Goal: Communication & Community: Answer question/provide support

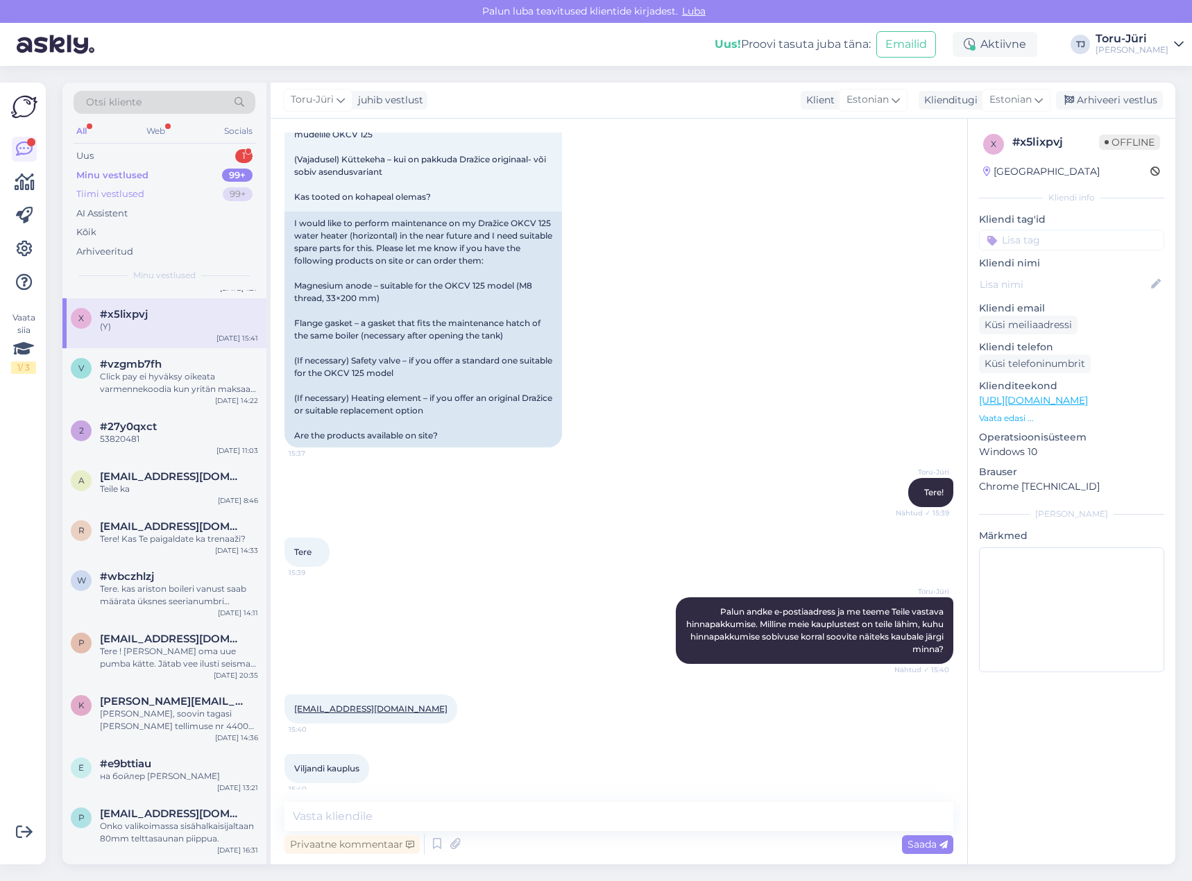
scroll to position [162, 0]
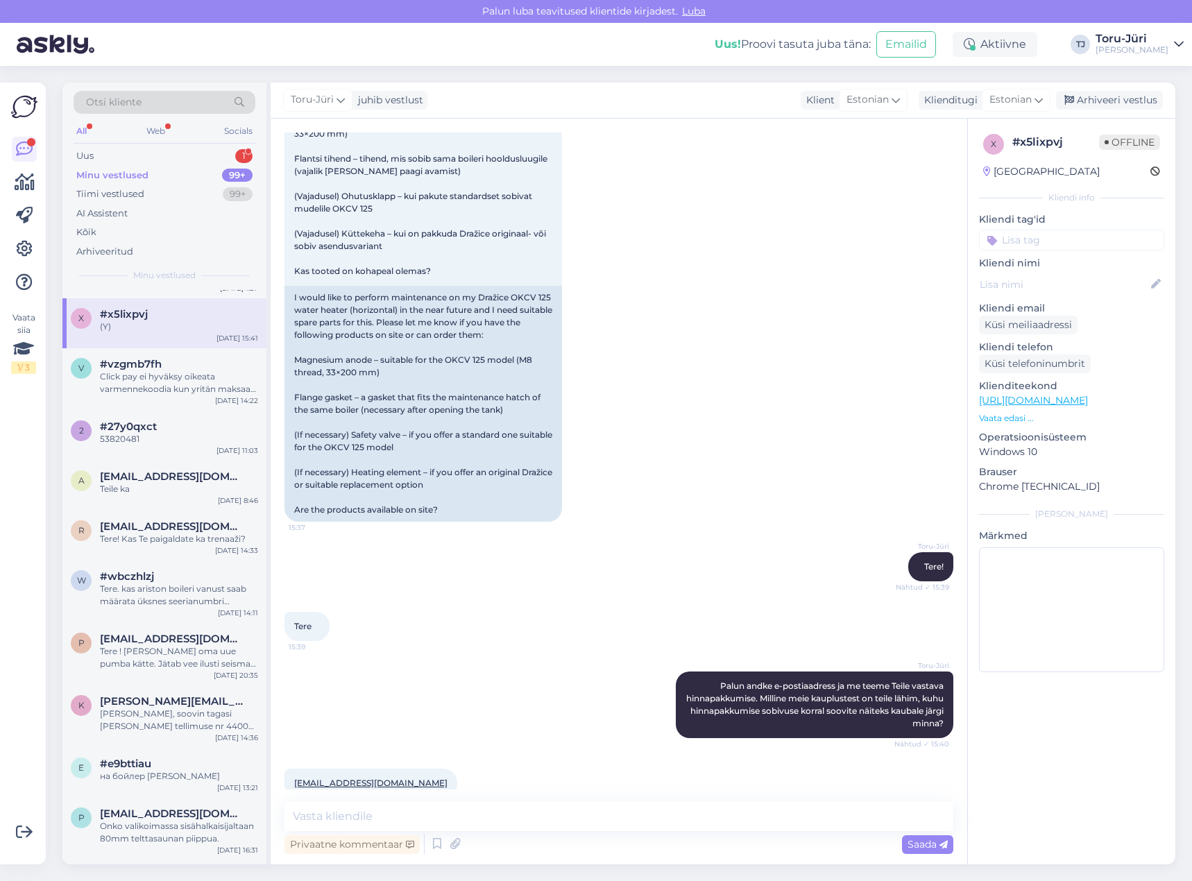
click at [140, 171] on div "Minu vestlused" at bounding box center [112, 176] width 72 height 14
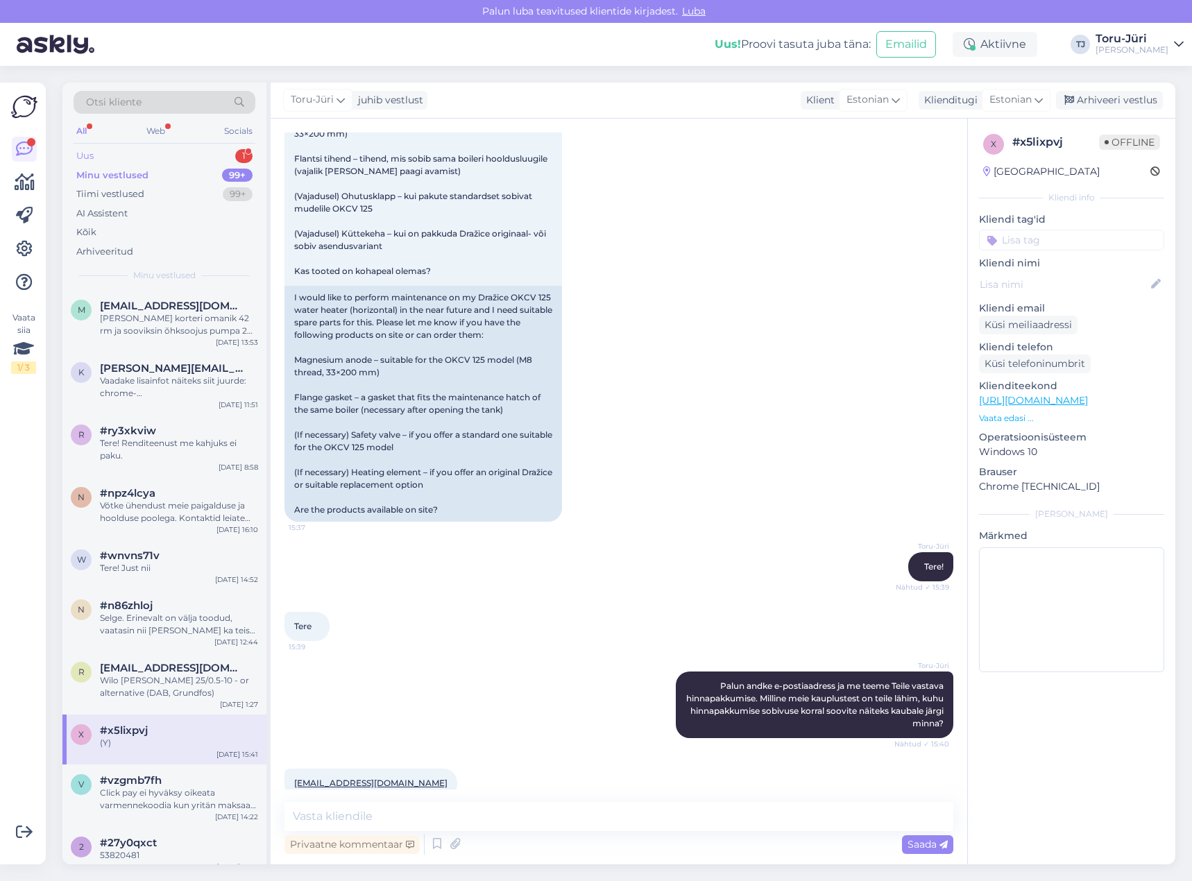
click at [153, 157] on div "Uus 1" at bounding box center [165, 155] width 182 height 19
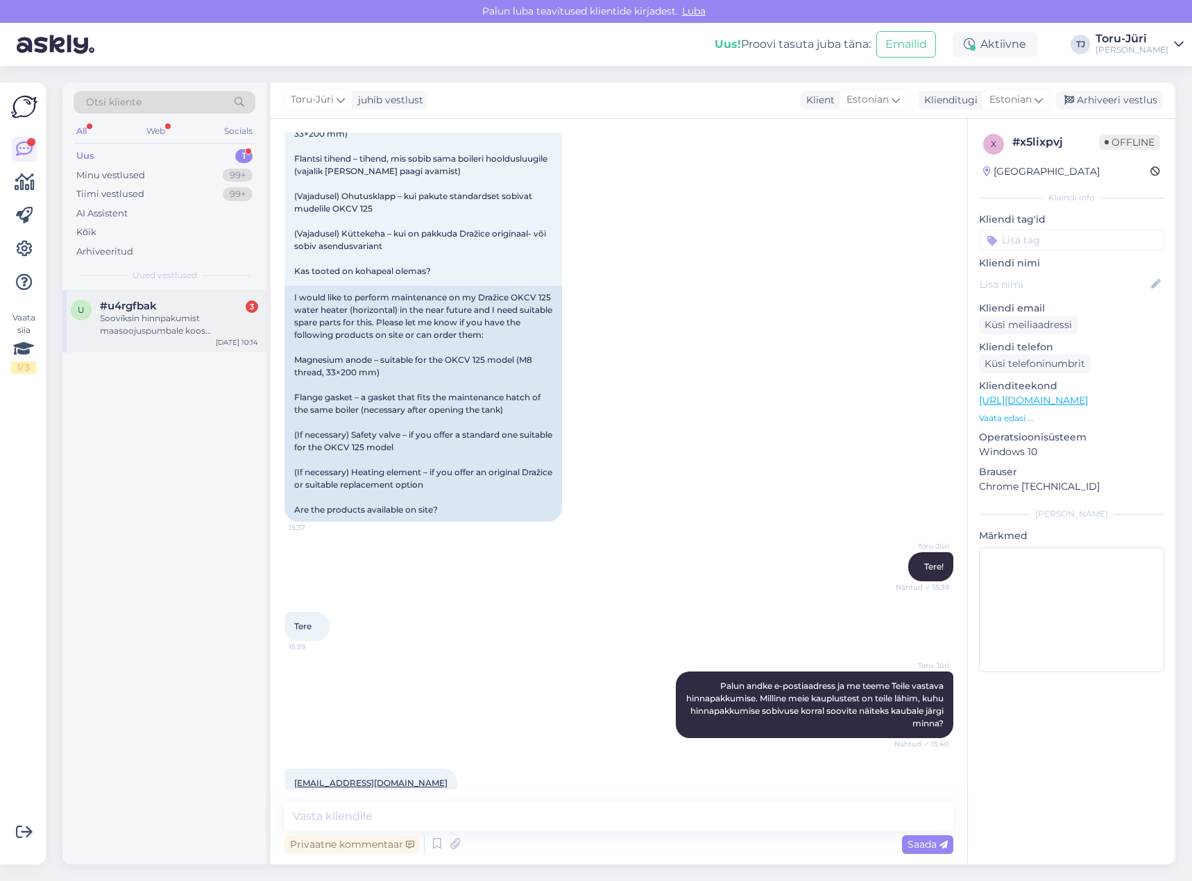
click at [169, 319] on div "Sooviksin hinnpakumist maasoojuspumbale koos paigasdusega? Kas selleks on olmas…" at bounding box center [179, 324] width 158 height 25
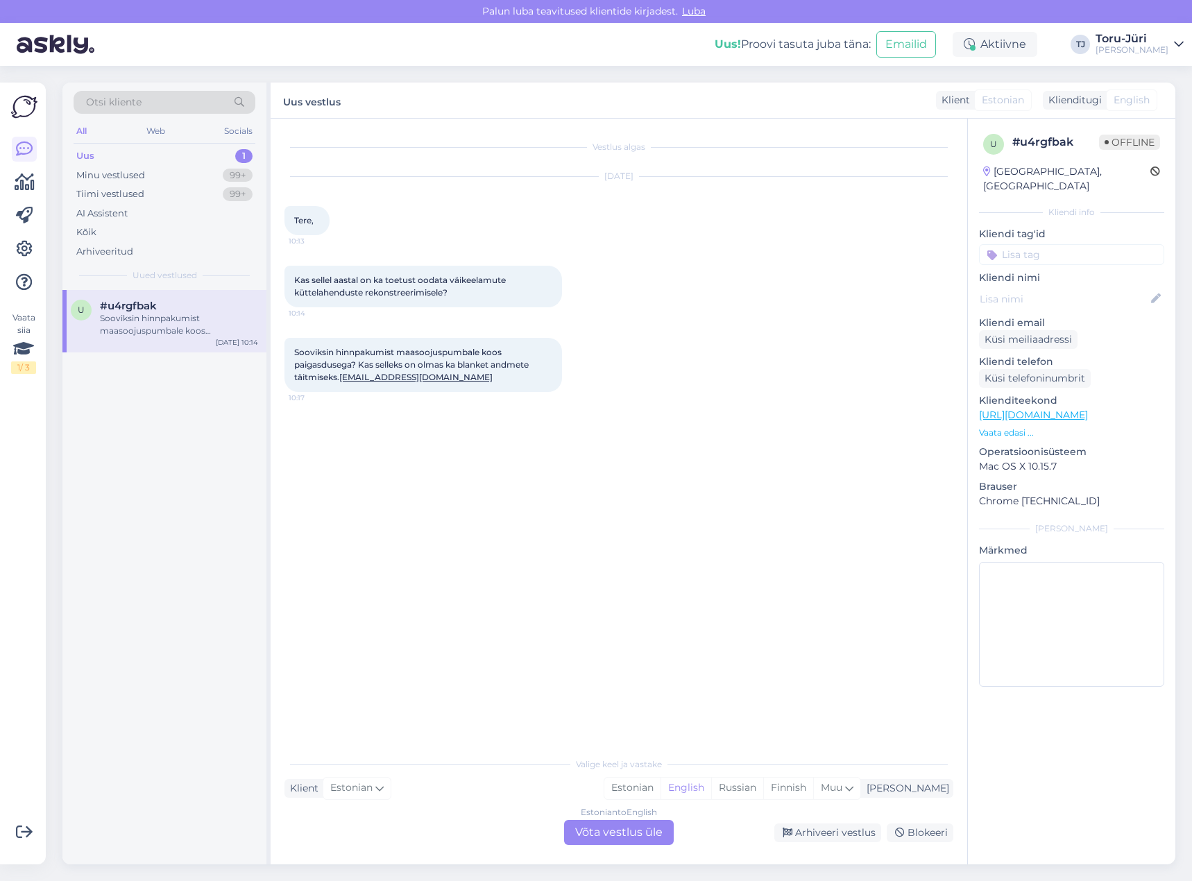
click at [629, 834] on div "Estonian to English Võta vestlus üle" at bounding box center [619, 832] width 110 height 25
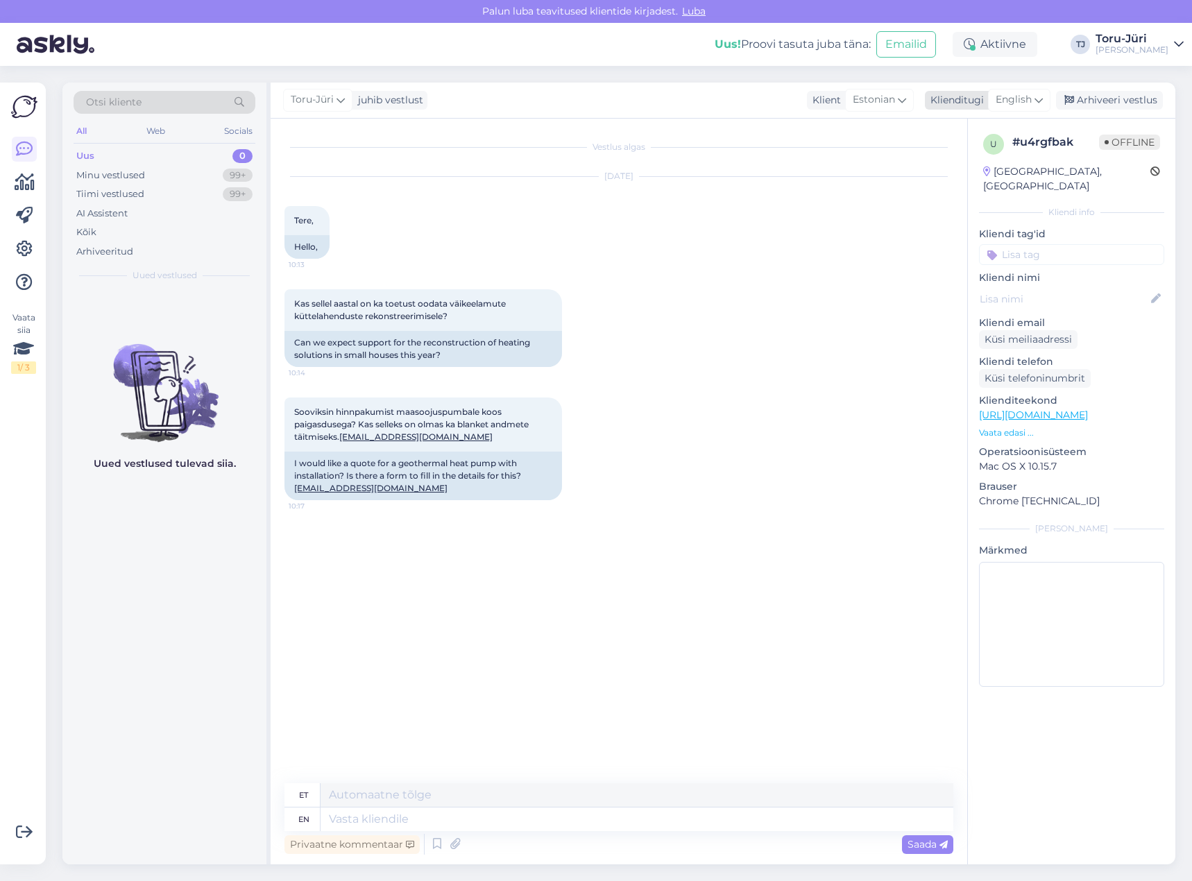
click at [1041, 99] on icon at bounding box center [1038, 99] width 8 height 15
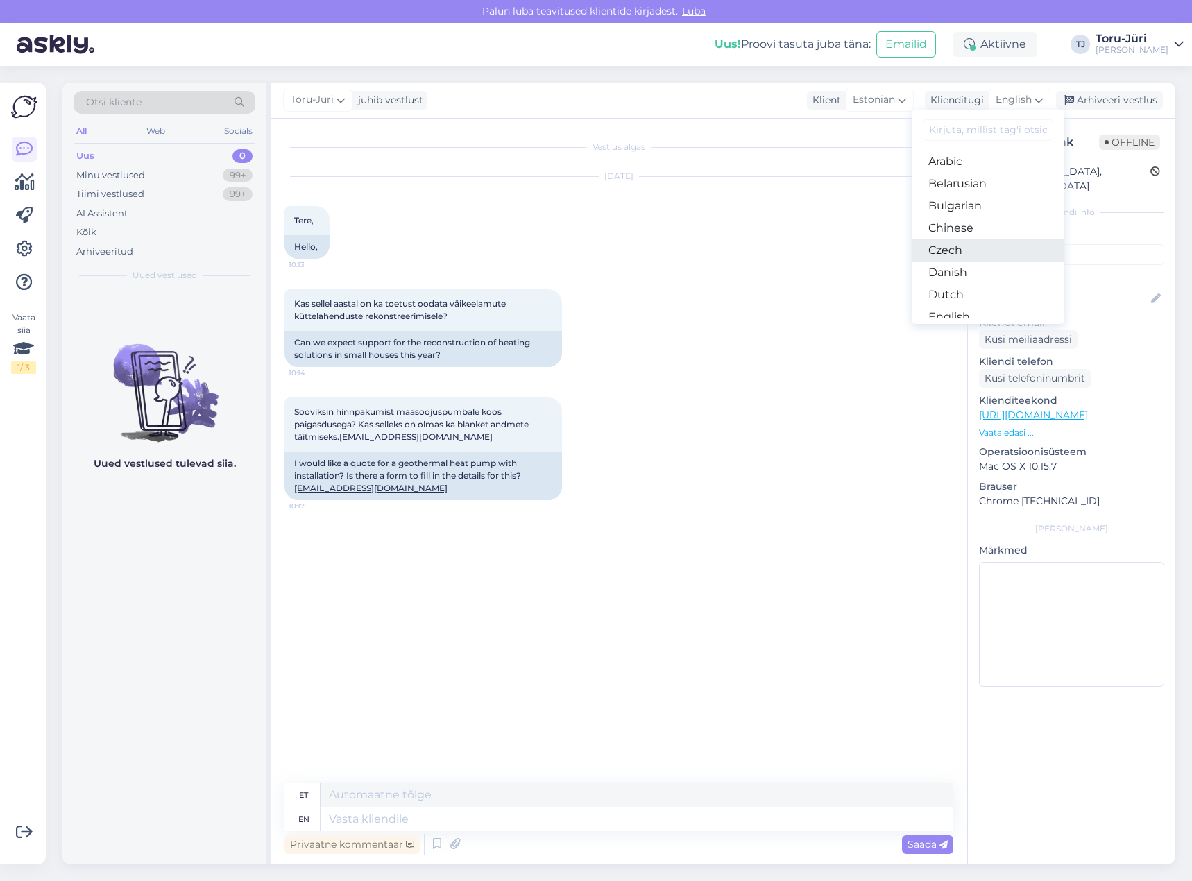
scroll to position [69, 0]
click at [984, 266] on link "Estonian" at bounding box center [988, 270] width 153 height 22
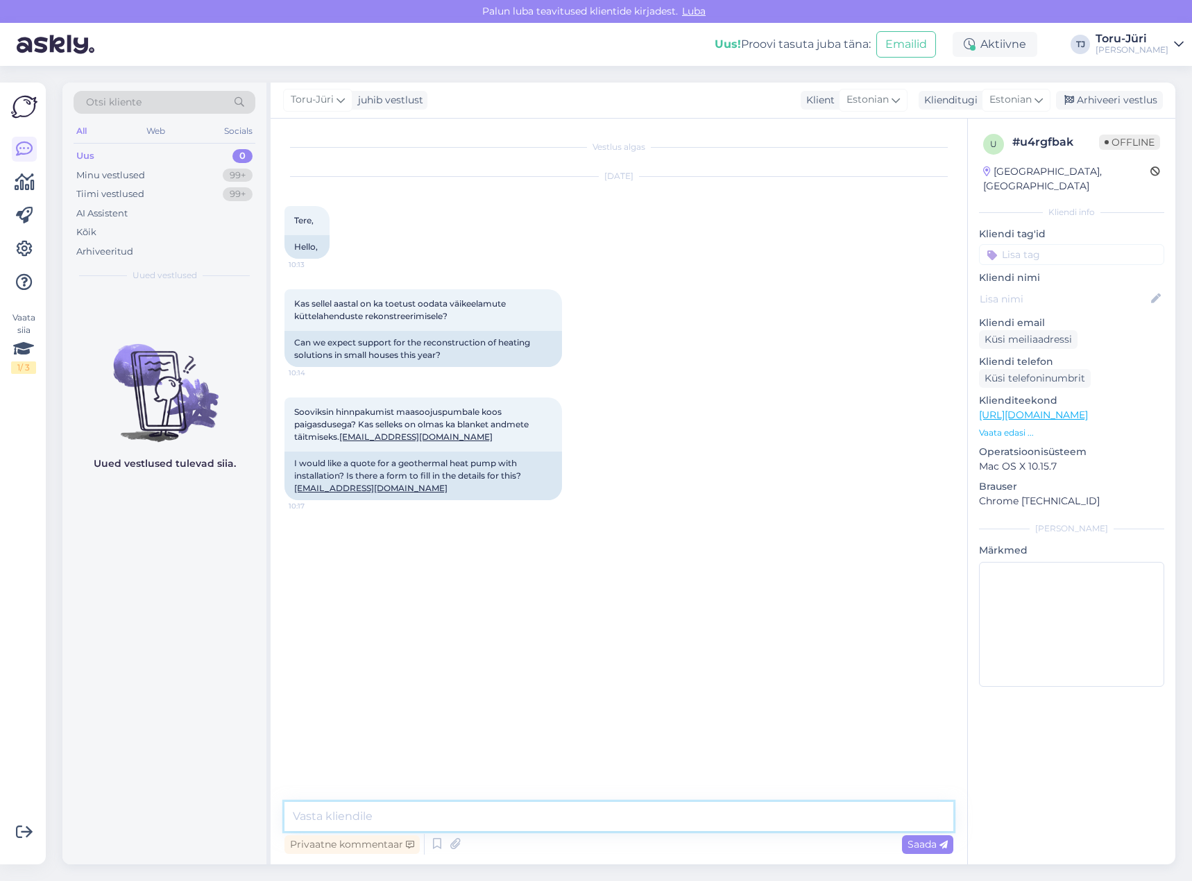
click at [401, 822] on textarea at bounding box center [618, 816] width 669 height 29
paste textarea "[URL][DOMAIN_NAME]"
type textarea "Tere! Võtke ühendust meie paigaldusjuhiga. Kontaktid leiate siit: [URL][DOMAIN_…"
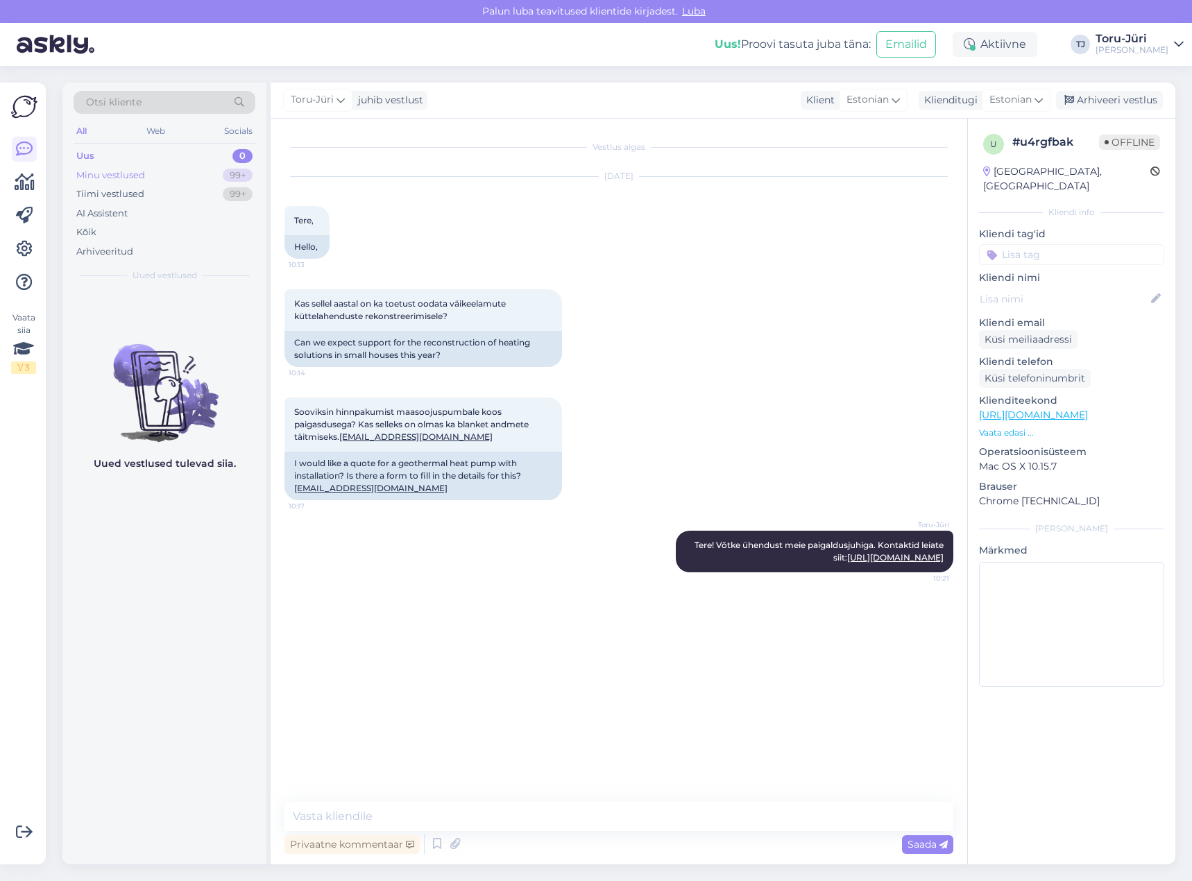
click at [183, 171] on div "Minu vestlused 99+" at bounding box center [165, 175] width 182 height 19
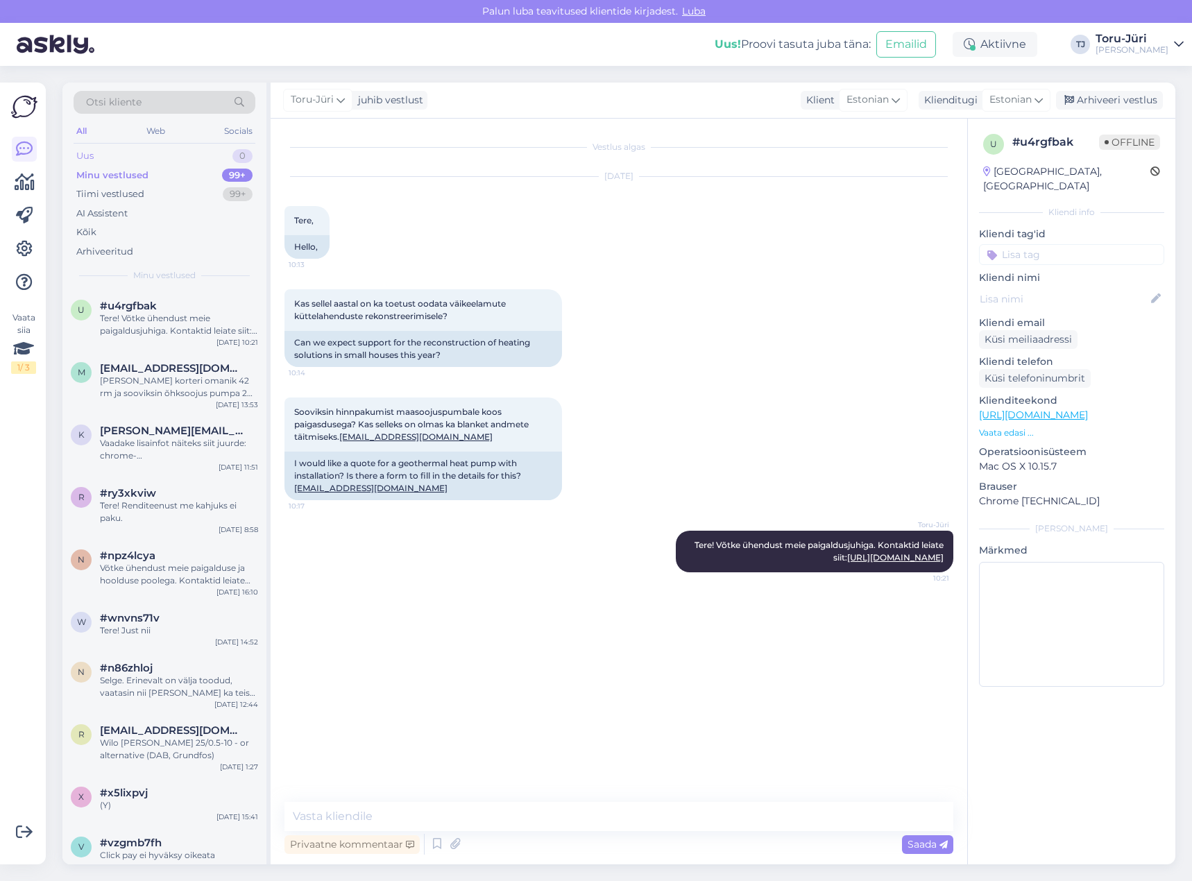
click at [160, 160] on div "Uus 0" at bounding box center [165, 155] width 182 height 19
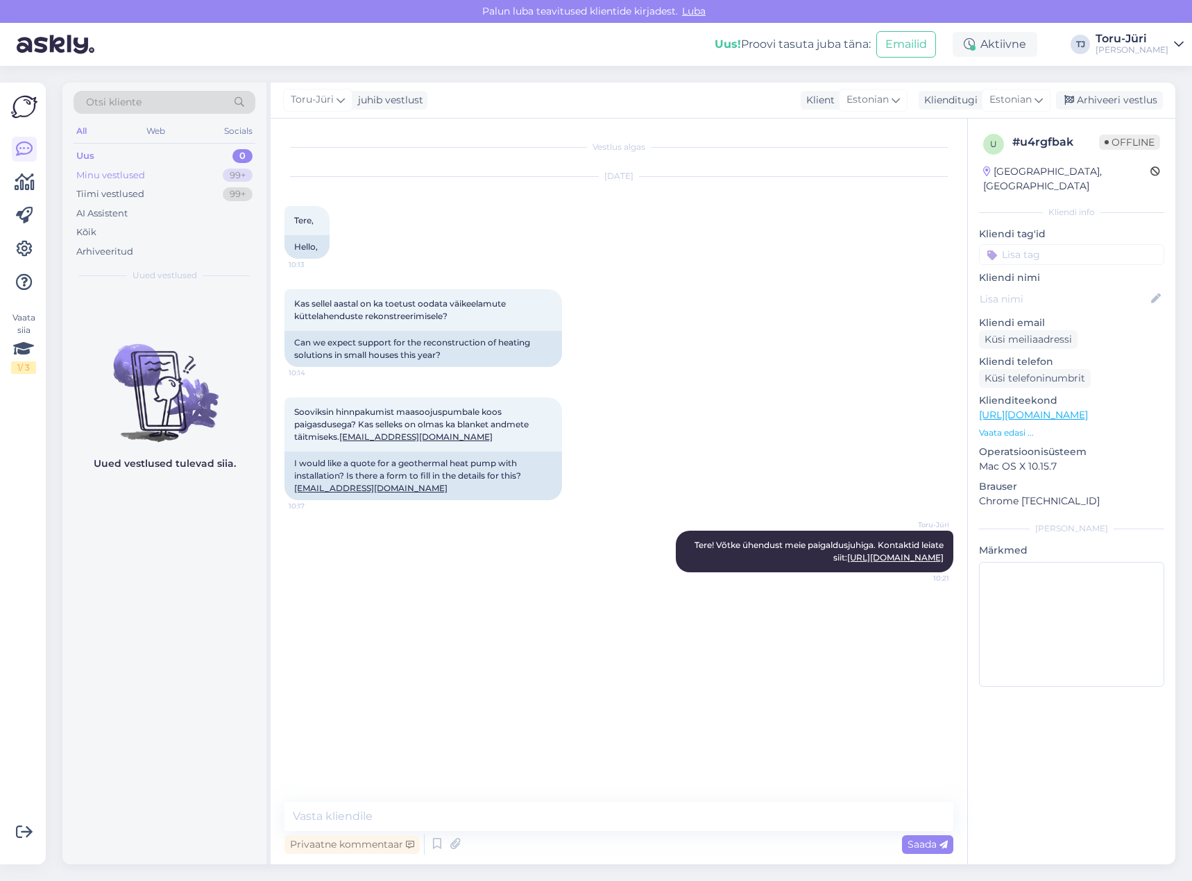
click at [149, 171] on div "Minu vestlused 99+" at bounding box center [165, 175] width 182 height 19
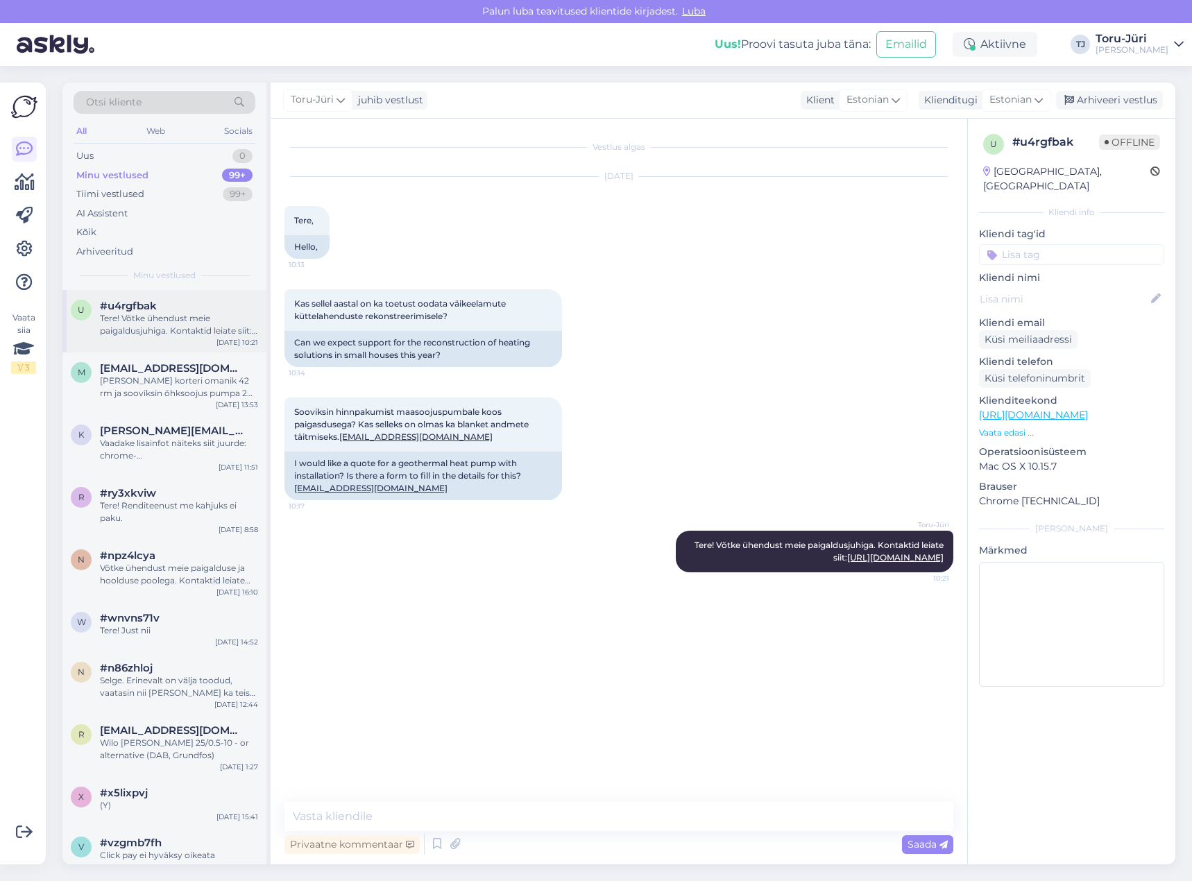
click at [186, 327] on div "Tere! Võtke ühendust meie paigaldusjuhiga. Kontaktid leiate siit: [URL][DOMAIN_…" at bounding box center [179, 324] width 158 height 25
click at [185, 412] on div "m [EMAIL_ADDRESS][DOMAIN_NAME] [PERSON_NAME] omanik 42 rm ja sooviksin õhksooju…" at bounding box center [164, 383] width 204 height 62
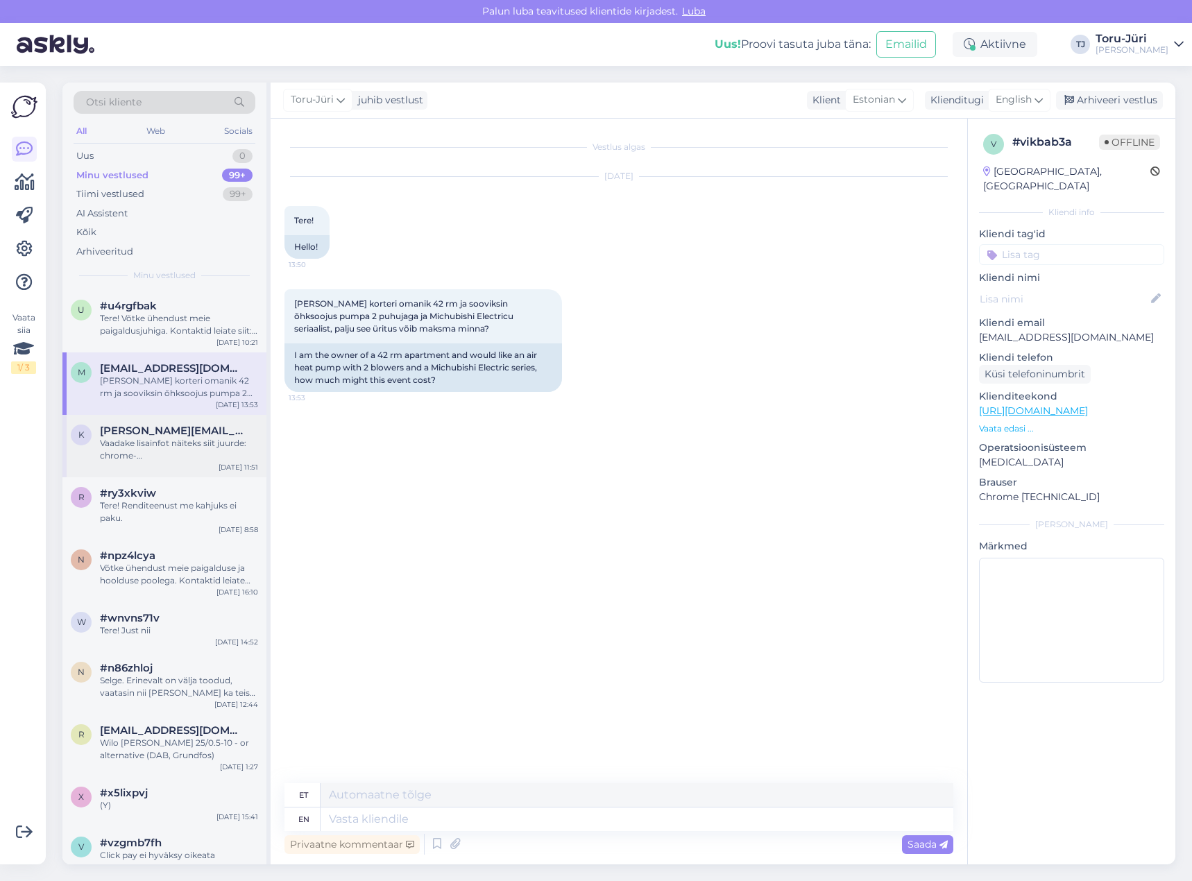
click at [182, 435] on span "[PERSON_NAME][EMAIL_ADDRESS][DOMAIN_NAME]" at bounding box center [172, 431] width 144 height 12
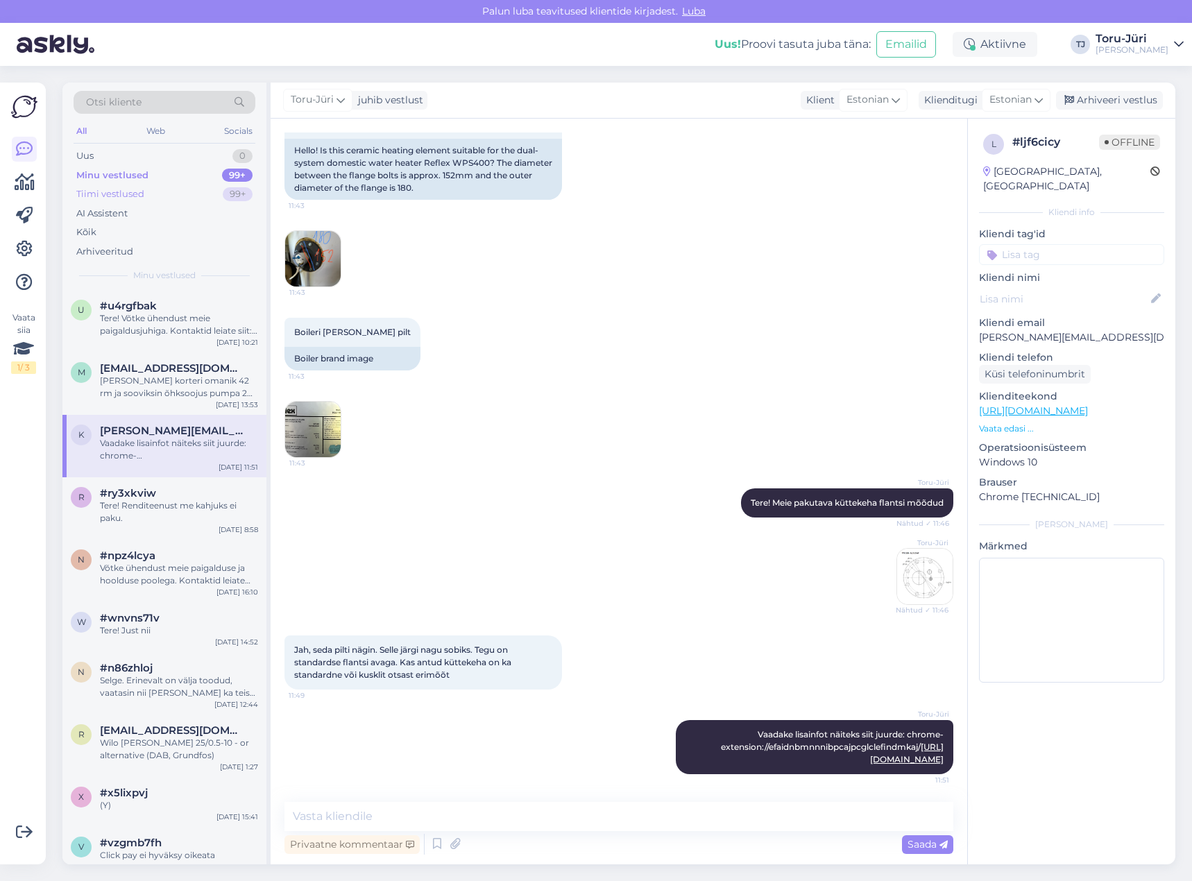
click at [131, 191] on div "Tiimi vestlused" at bounding box center [110, 194] width 68 height 14
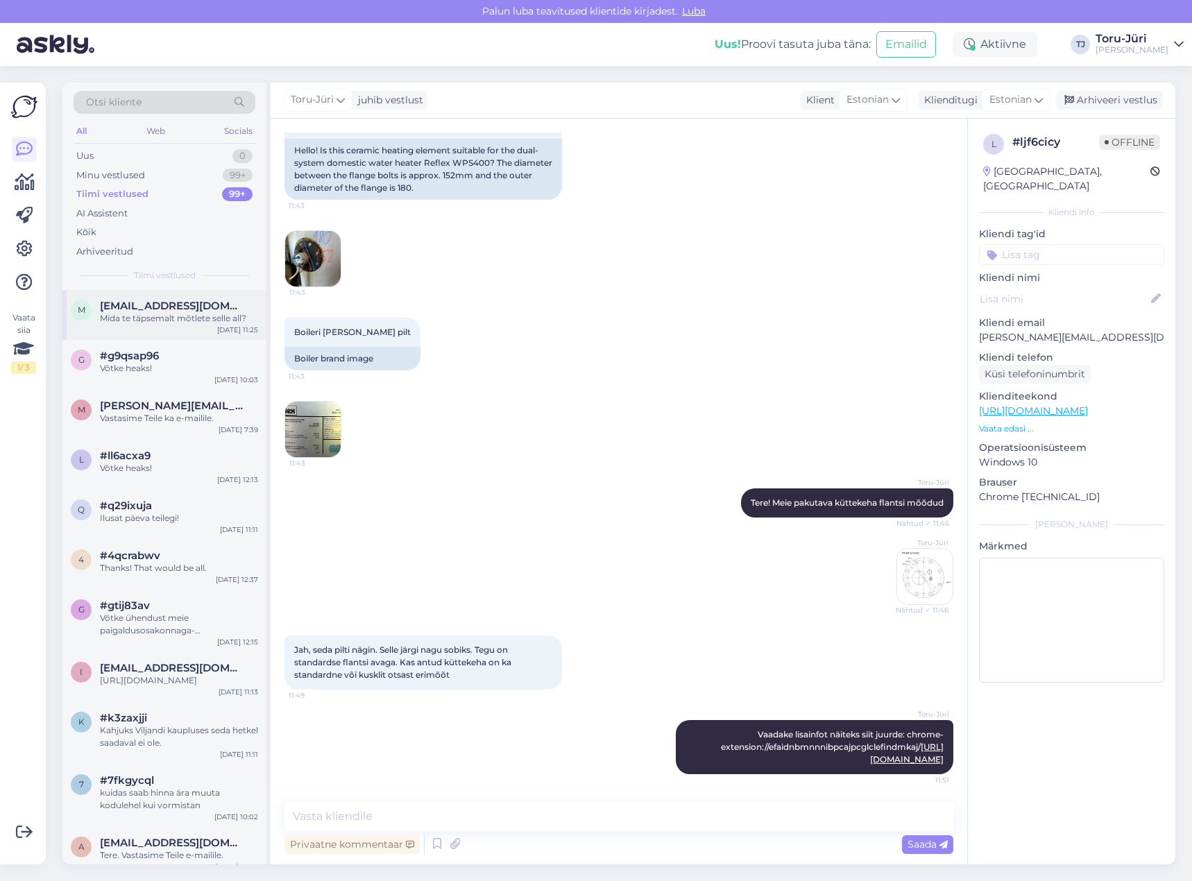
click at [160, 312] on div "Mida te täpsemalt mõtlete selle all?" at bounding box center [179, 318] width 158 height 12
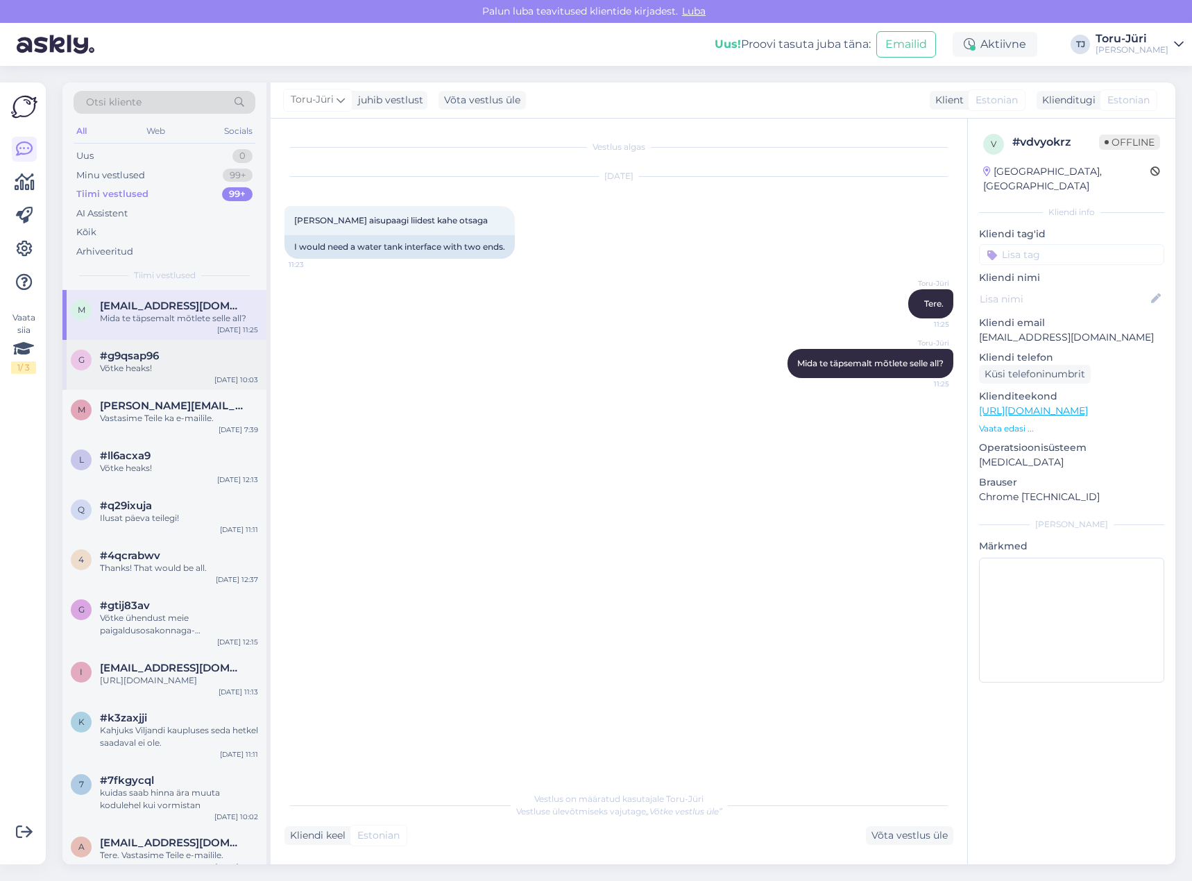
click at [168, 365] on div "Võtke heaks!" at bounding box center [179, 368] width 158 height 12
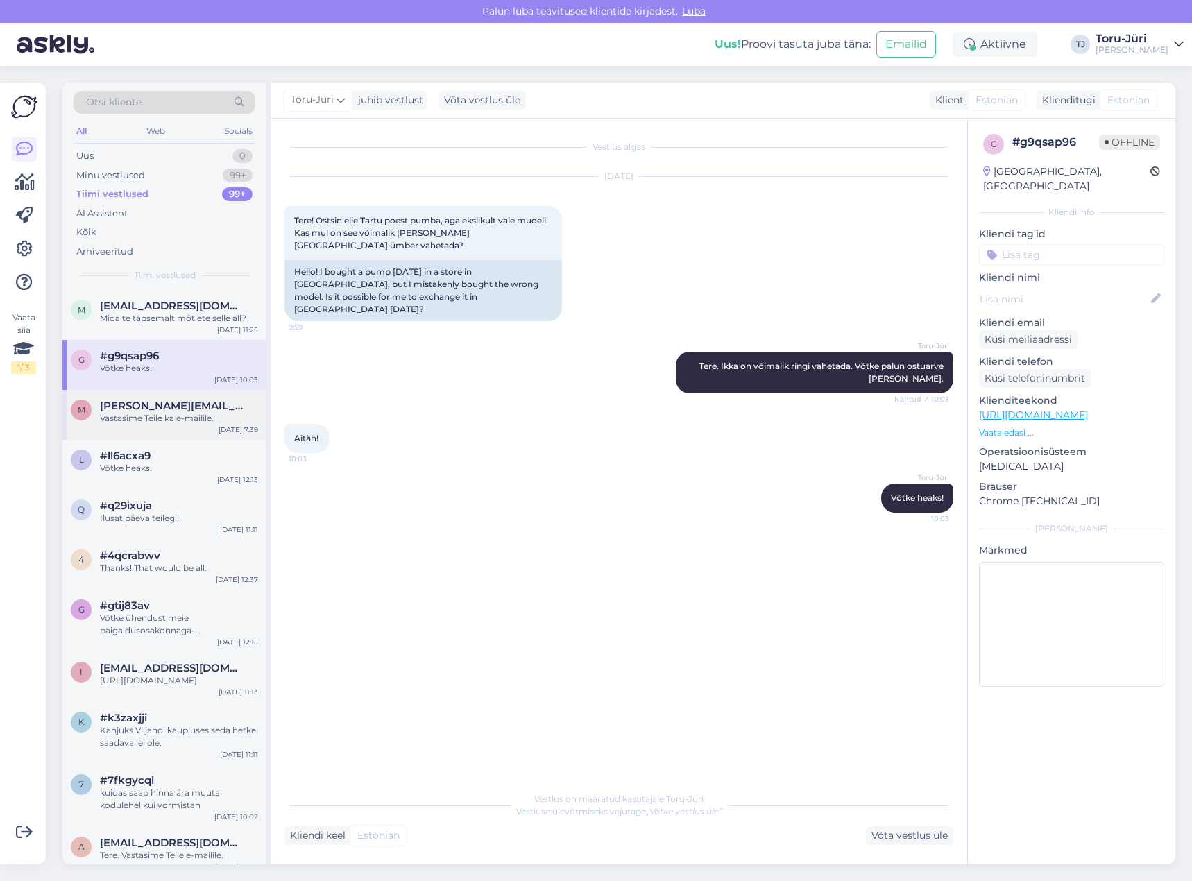
click at [191, 402] on span "[PERSON_NAME][EMAIL_ADDRESS][DOMAIN_NAME]" at bounding box center [172, 406] width 144 height 12
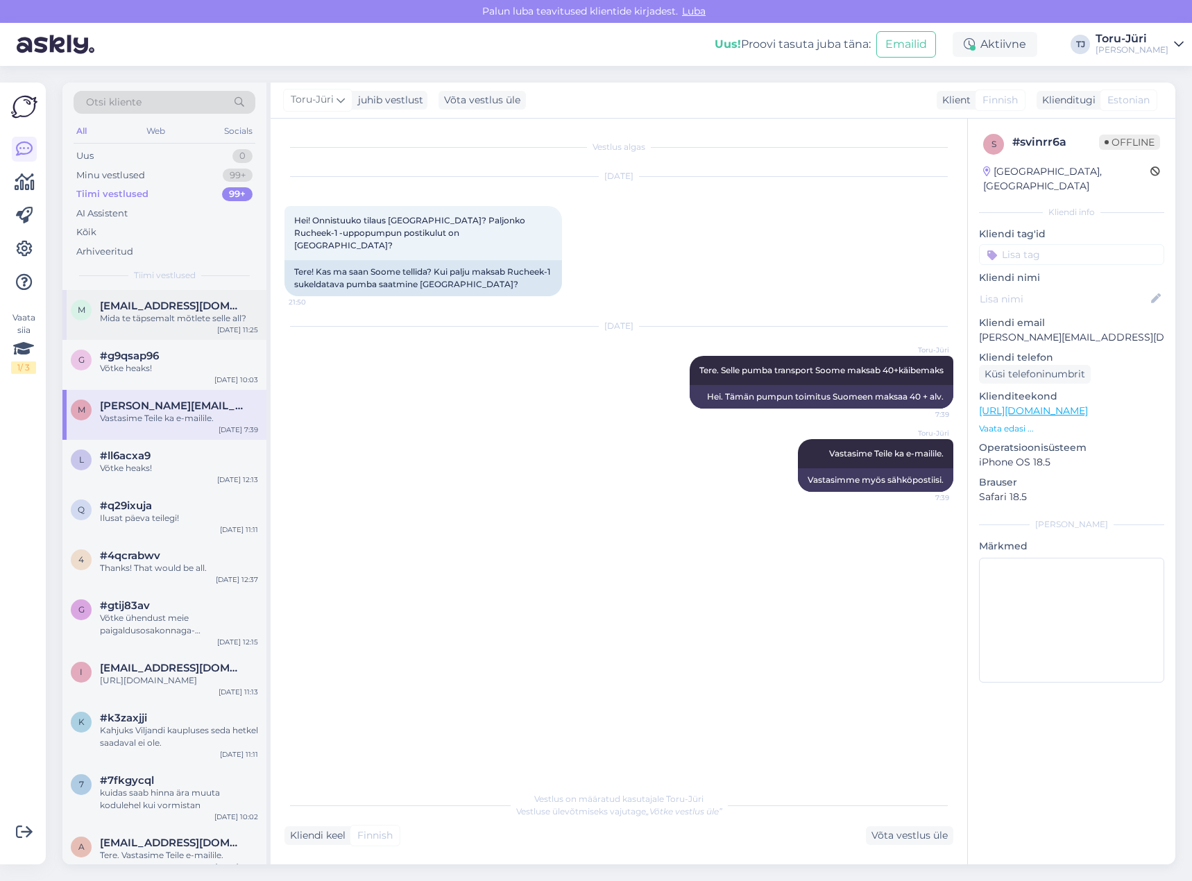
click at [198, 300] on span "[EMAIL_ADDRESS][DOMAIN_NAME]" at bounding box center [172, 306] width 144 height 12
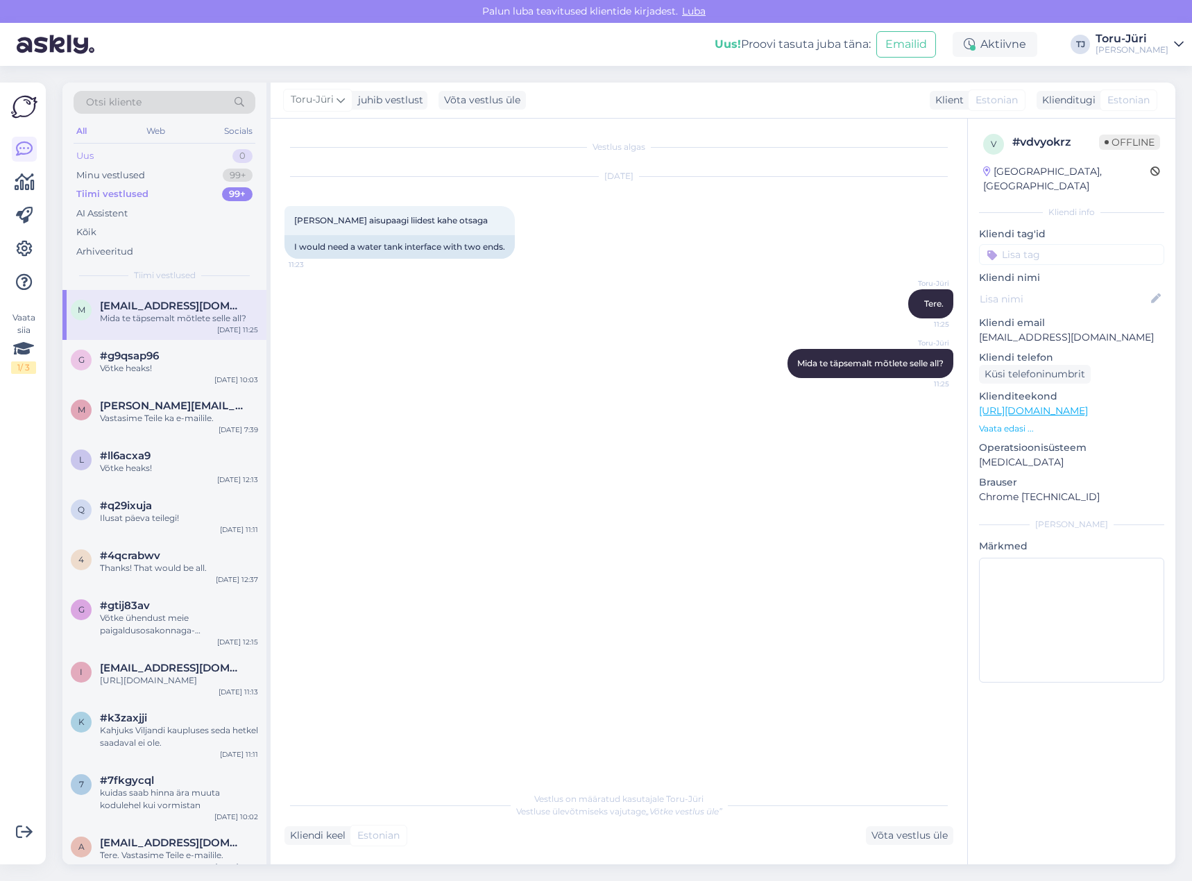
click at [148, 157] on div "Uus 0" at bounding box center [165, 155] width 182 height 19
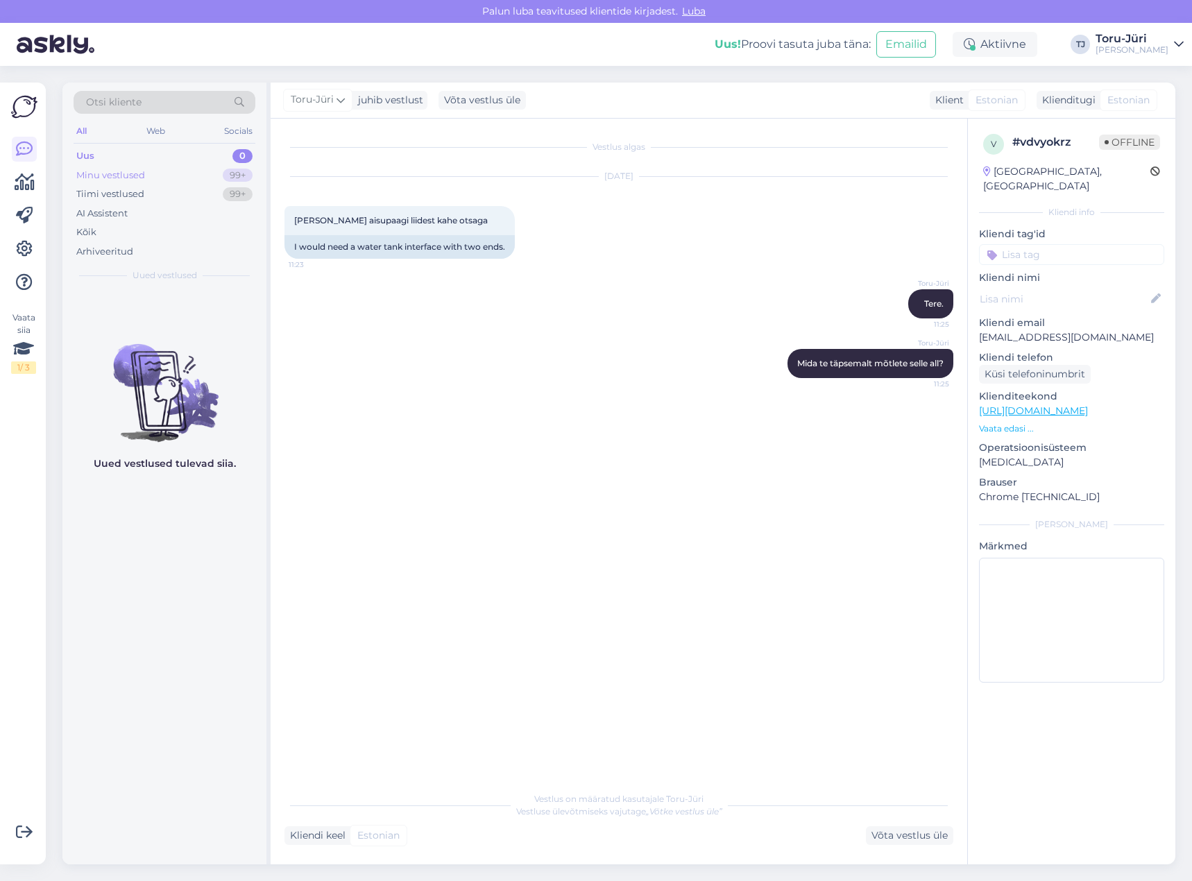
click at [151, 174] on div "Minu vestlused 99+" at bounding box center [165, 175] width 182 height 19
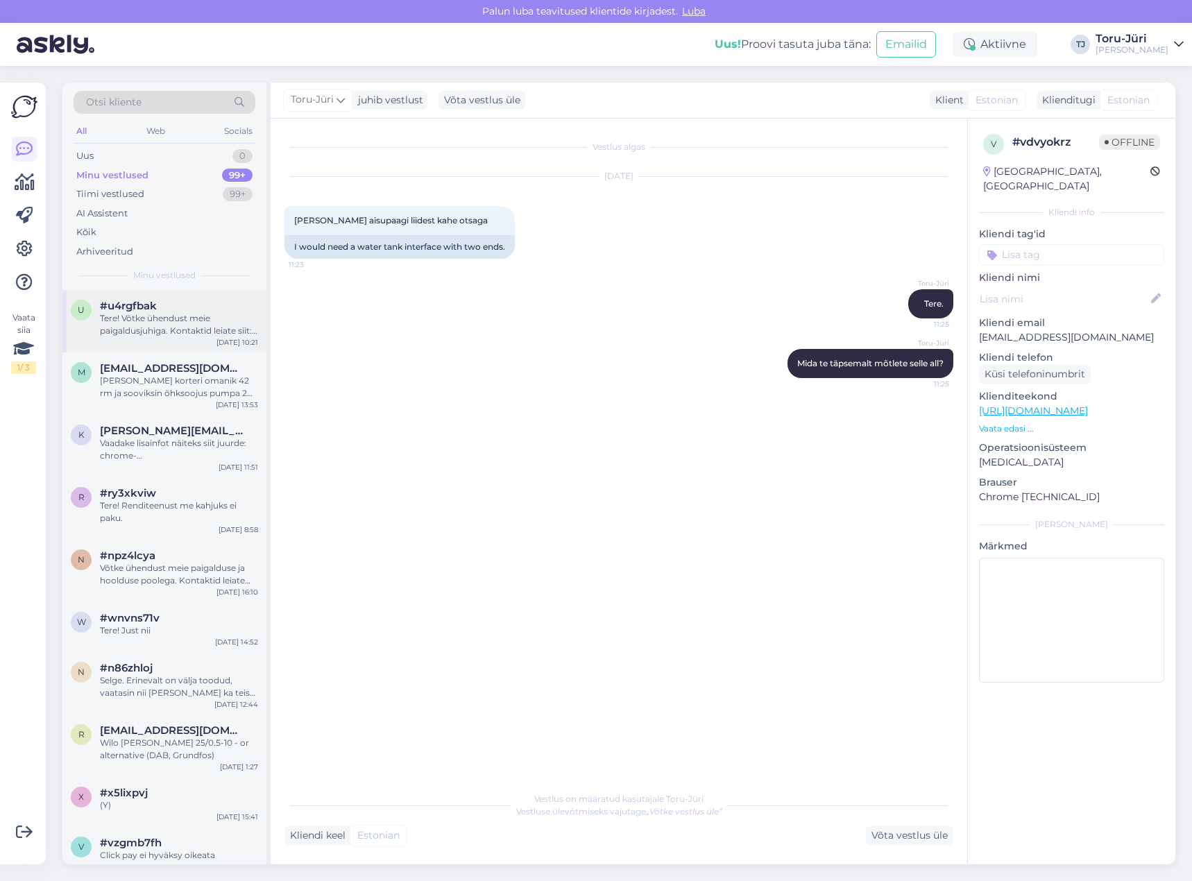
click at [158, 323] on div "Tere! Võtke ühendust meie paigaldusjuhiga. Kontaktid leiate siit: [URL][DOMAIN_…" at bounding box center [179, 324] width 158 height 25
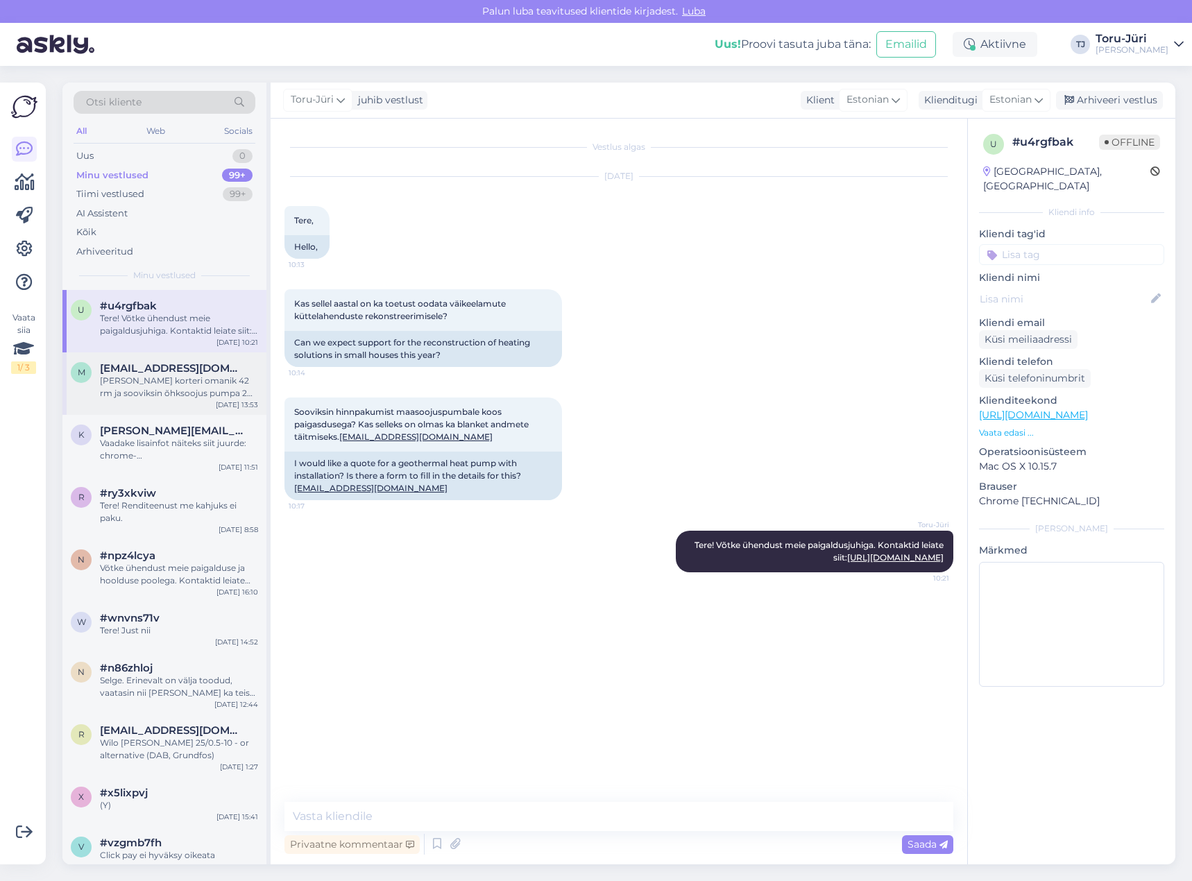
click at [178, 376] on div "[PERSON_NAME] korteri omanik 42 rm ja sooviksin õhksoojus pumpa 2 puhujaga ja M…" at bounding box center [179, 387] width 158 height 25
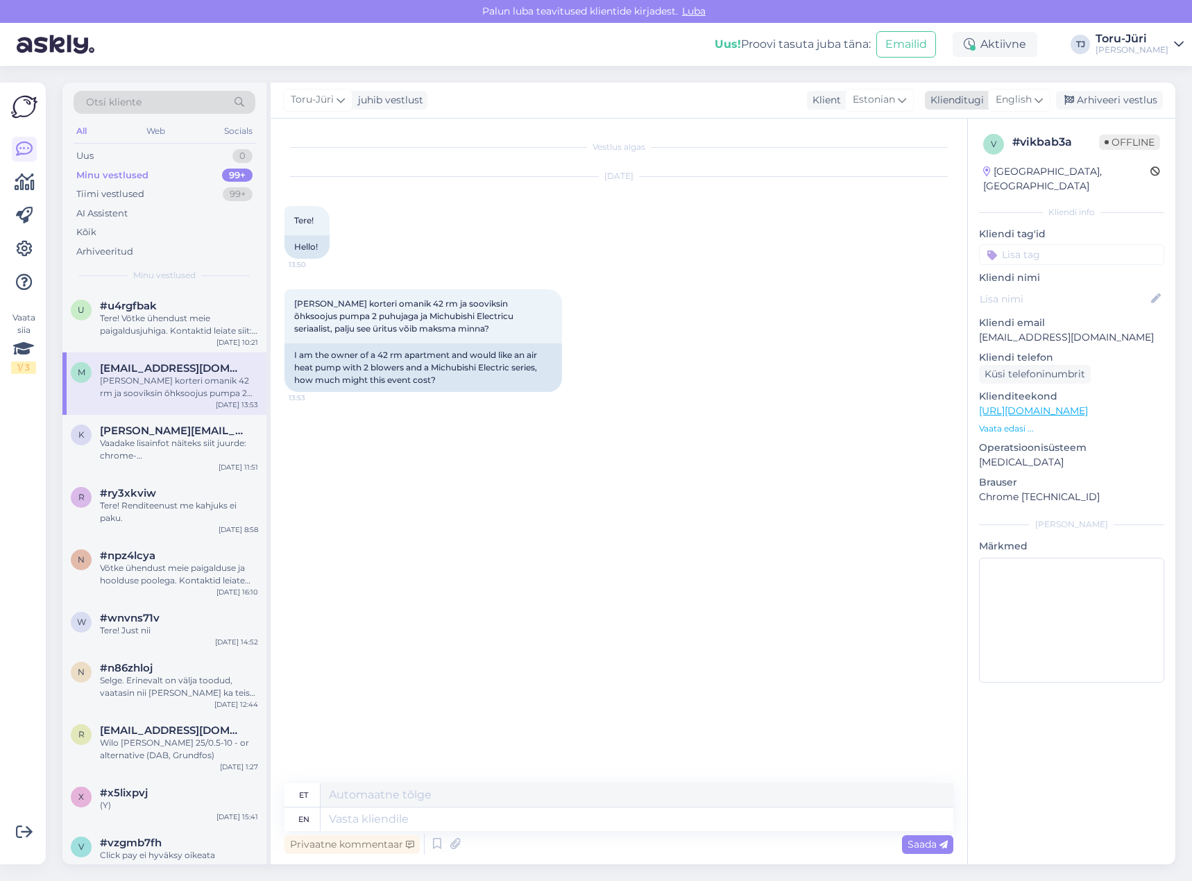
click at [1040, 96] on icon at bounding box center [1038, 99] width 8 height 15
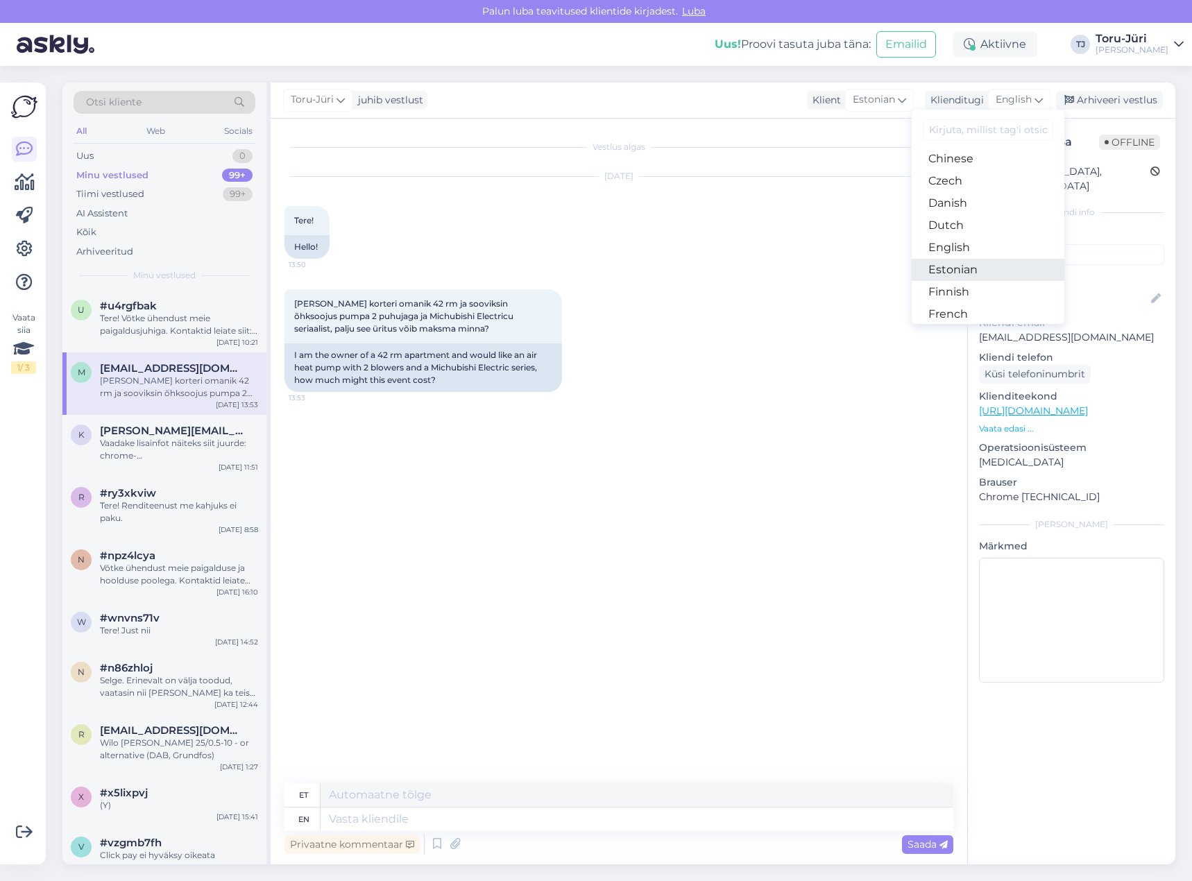
click at [972, 266] on link "Estonian" at bounding box center [988, 270] width 153 height 22
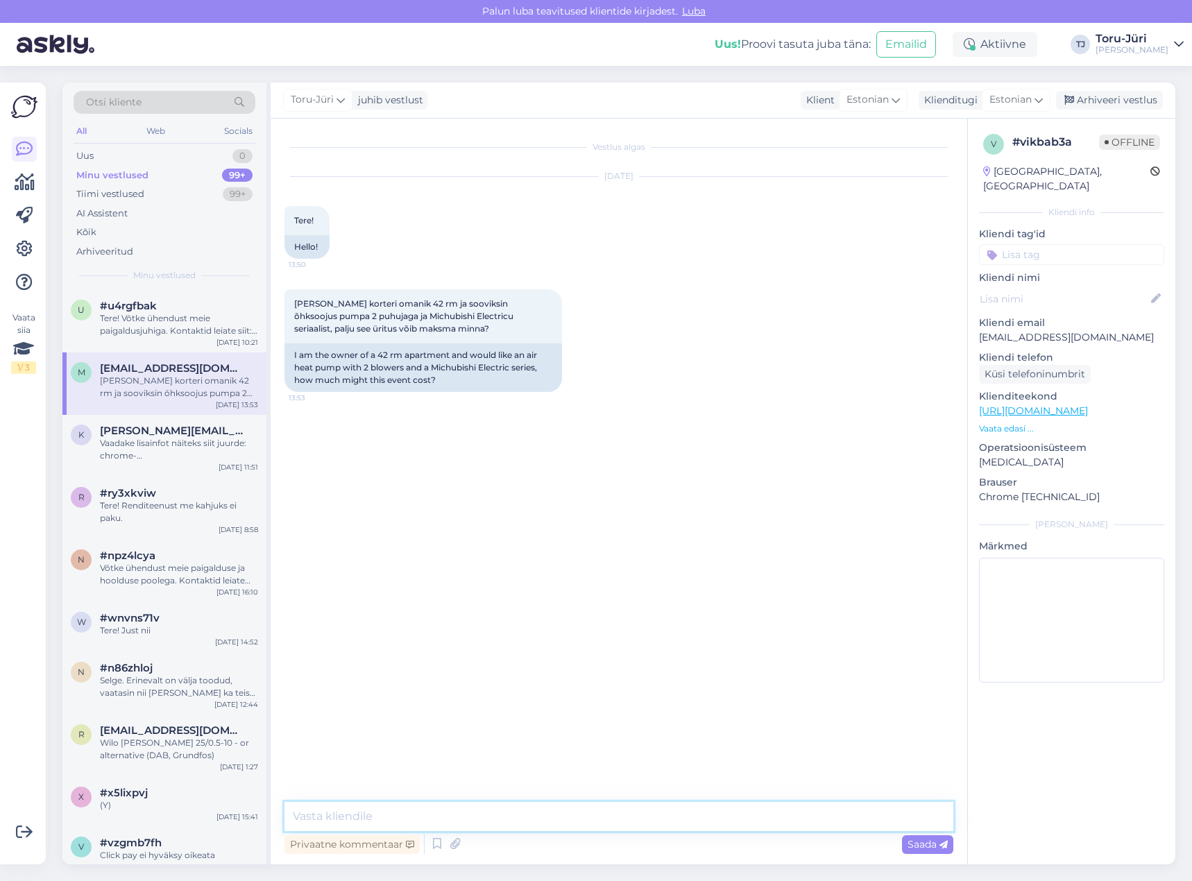
click at [553, 812] on textarea at bounding box center [618, 816] width 669 height 29
paste textarea "[URL][DOMAIN_NAME]"
type textarea "[URL][DOMAIN_NAME]"
click at [165, 330] on div "Tere! Võtke ühendust meie paigaldusjuhiga. Kontaktid leiate siit: [URL][DOMAIN_…" at bounding box center [179, 324] width 158 height 25
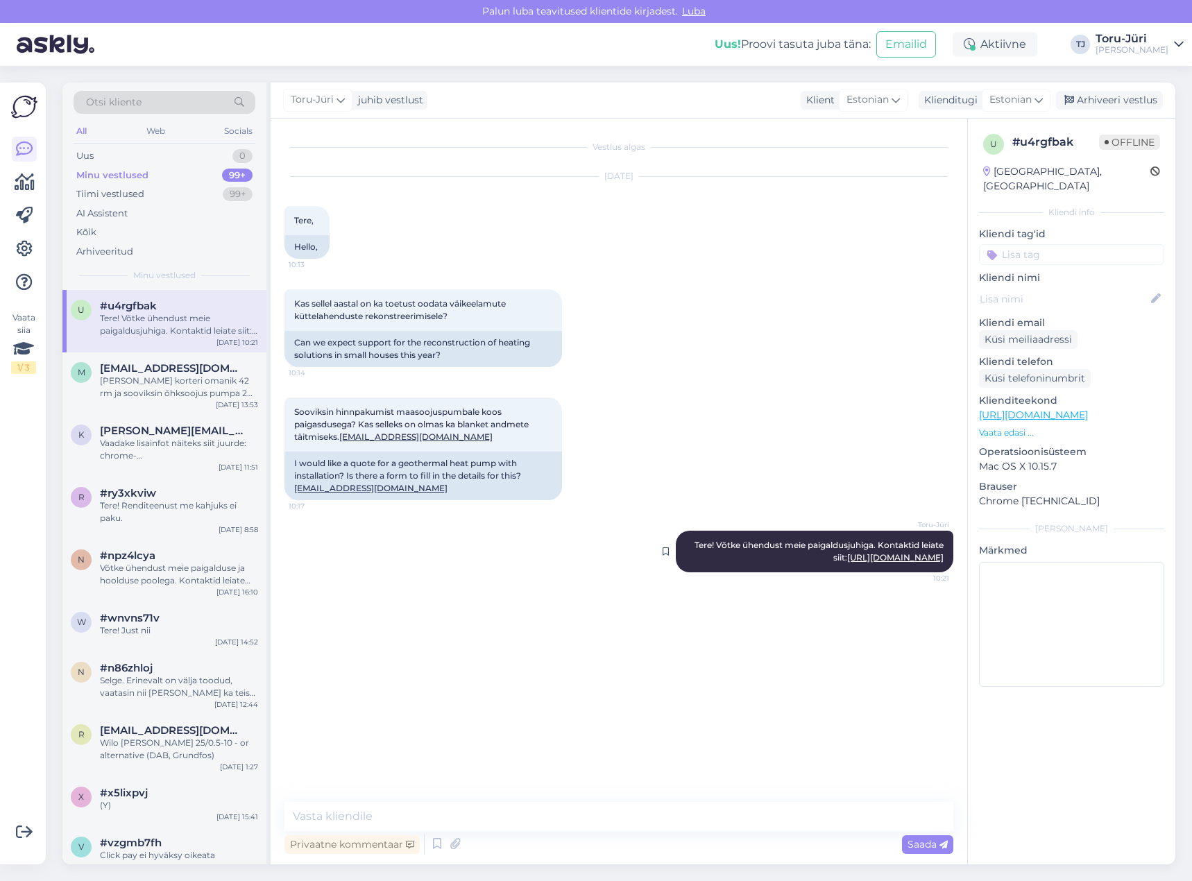
drag, startPoint x: 695, startPoint y: 542, endPoint x: 943, endPoint y: 560, distance: 248.3
click at [943, 560] on span "Tere! Võtke ühendust meie paigaldusjuhiga. Kontaktid leiate siit: [URL][DOMAIN_…" at bounding box center [819, 551] width 251 height 23
copy span "Tere! Võtke ühendust meie paigaldusjuhiga. Kontaktid leiate siit: [URL][DOMAIN_…"
click at [221, 395] on div "[PERSON_NAME] korteri omanik 42 rm ja sooviksin õhksoojus pumpa 2 puhujaga ja M…" at bounding box center [179, 387] width 158 height 25
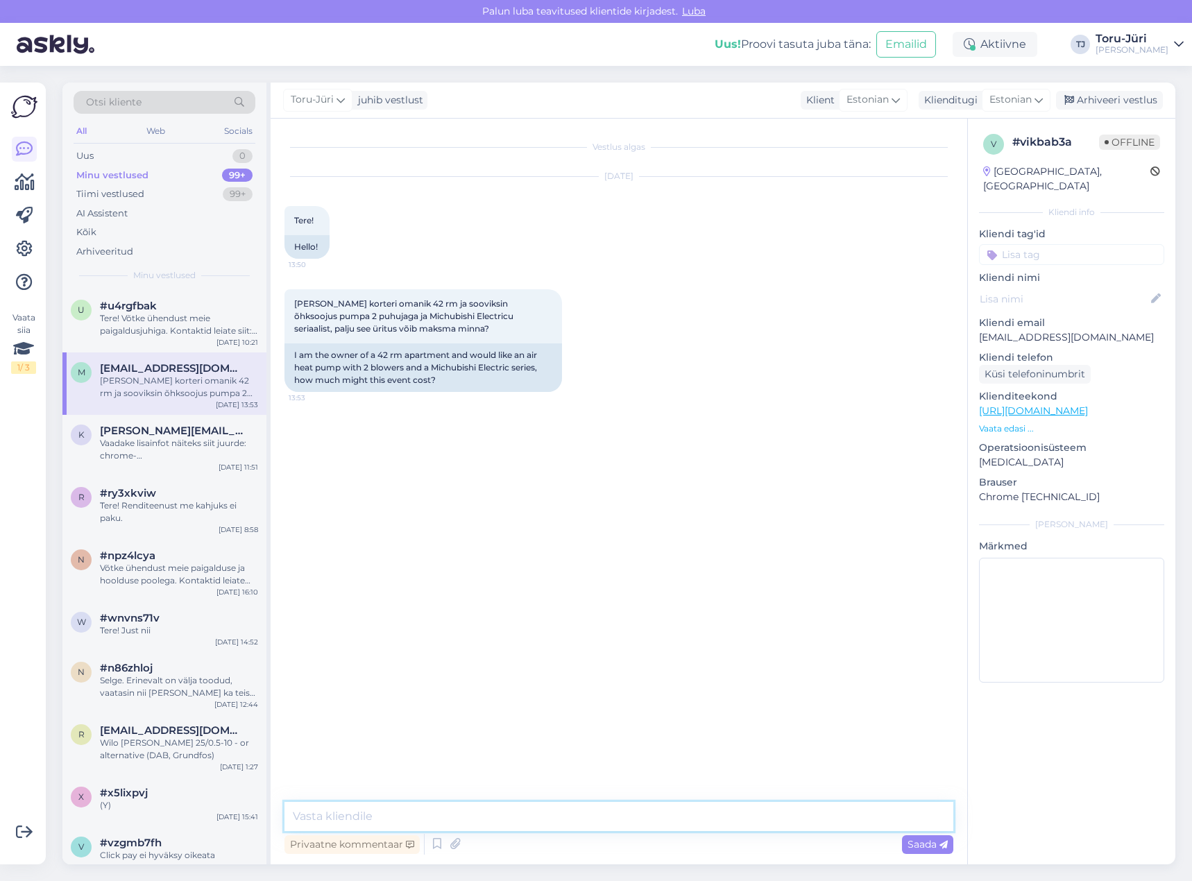
click at [455, 816] on textarea at bounding box center [618, 816] width 669 height 29
paste textarea "Tere! Võtke ühendust meie paigaldusjuhiga. Kontaktid leiate siit: [URL][DOMAIN_…"
type textarea "Tere! Võtke ühendust meie paigaldusjuhiga. Kontaktid leiate siit: [URL][DOMAIN_…"
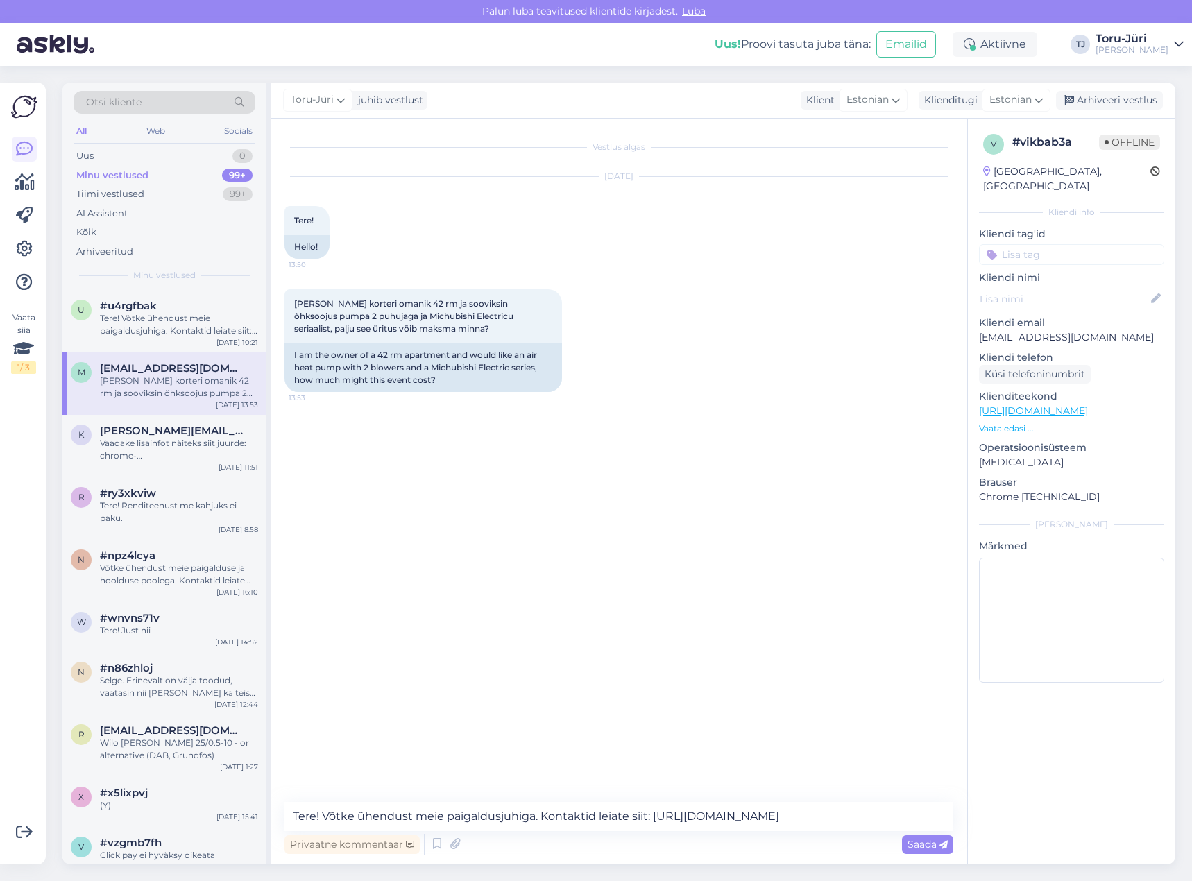
click at [734, 679] on div "Vestlus algas [DATE] Tere! 13:50 Hello! [PERSON_NAME] korteri omanik 42 rm ja s…" at bounding box center [624, 461] width 681 height 657
drag, startPoint x: 912, startPoint y: 842, endPoint x: 904, endPoint y: 817, distance: 26.1
click at [910, 842] on span "Saada" at bounding box center [927, 844] width 40 height 12
